Goal: Information Seeking & Learning: Learn about a topic

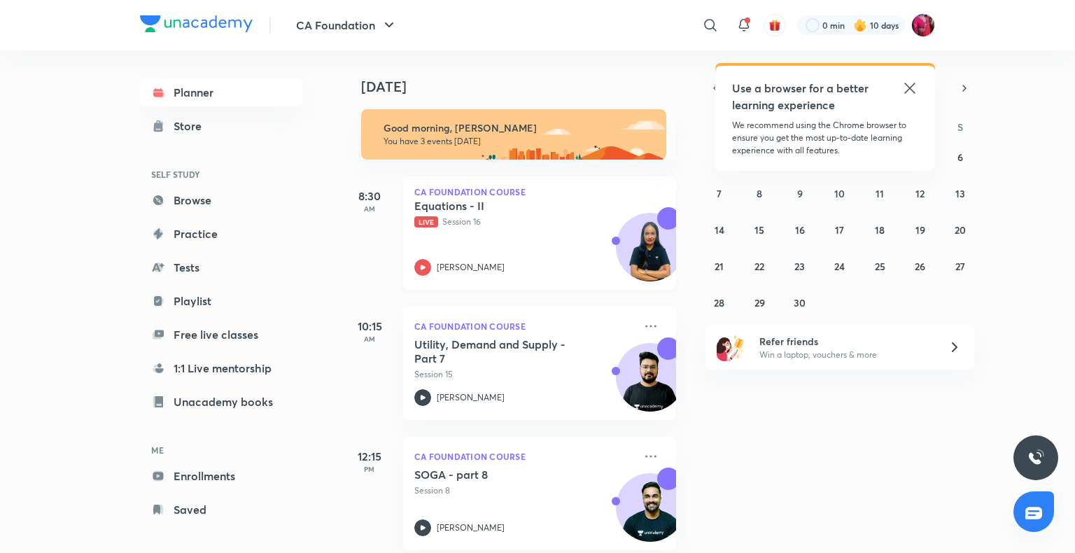
click at [409, 245] on div "CA Foundation Course Equations - II Live Session 16 Shivani Sharma" at bounding box center [539, 232] width 273 height 113
click at [418, 236] on div "Equations - II Live Session 16 [PERSON_NAME]" at bounding box center [524, 237] width 220 height 77
